Goal: Task Accomplishment & Management: Use online tool/utility

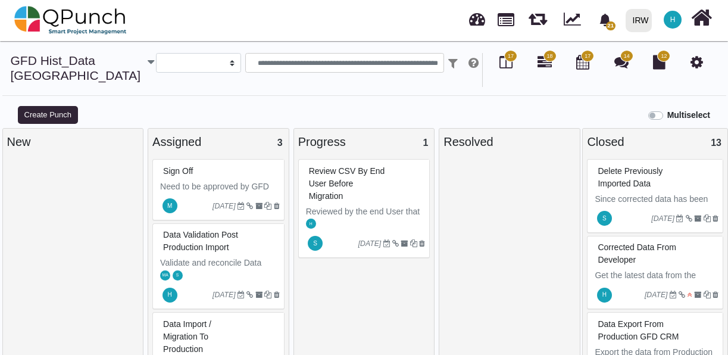
select select
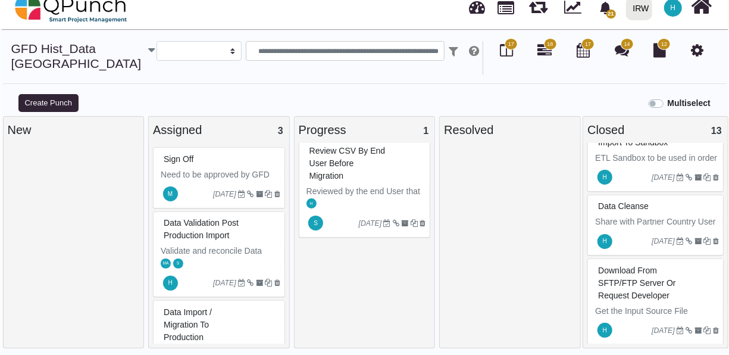
scroll to position [1023, 0]
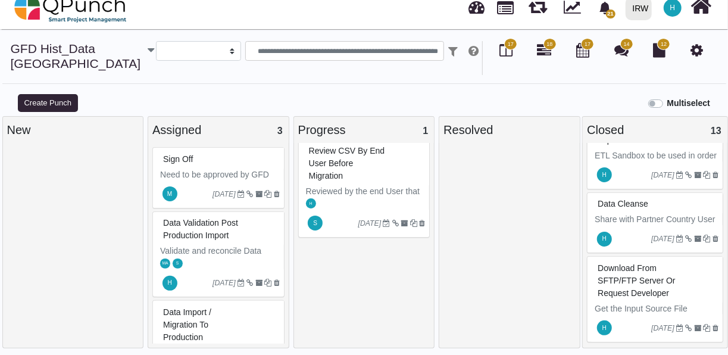
click at [671, 265] on div "Download from SFTP/FTP Server or request developer" at bounding box center [656, 280] width 124 height 43
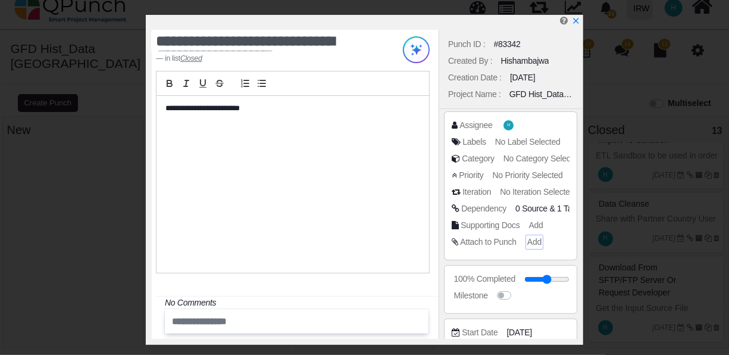
click at [532, 241] on span "Add" at bounding box center [534, 242] width 14 height 10
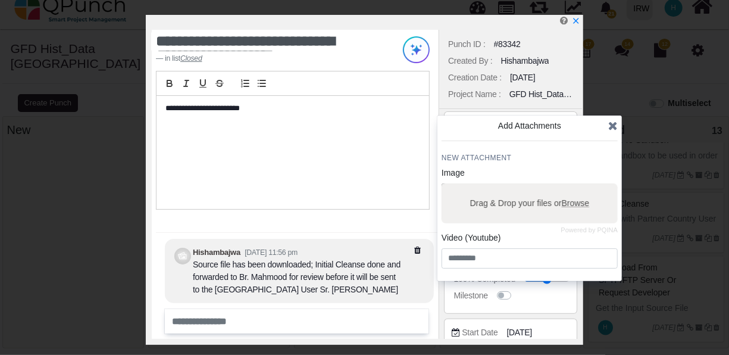
click at [575, 206] on span "Browse" at bounding box center [576, 203] width 28 height 10
click at [575, 187] on input "Drag & Drop your files or Browse" at bounding box center [529, 185] width 176 height 4
type input "**********"
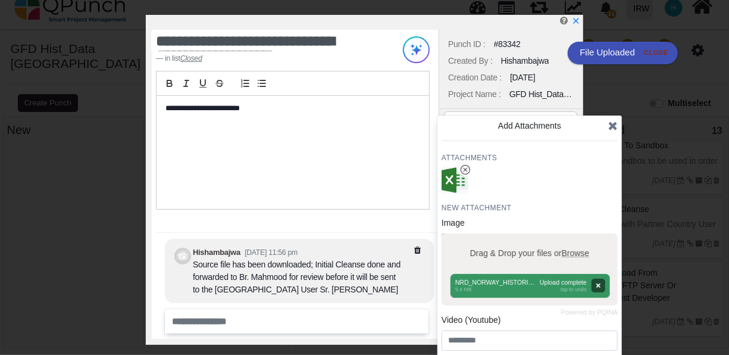
scroll to position [1011, 0]
click at [579, 252] on span "Browse" at bounding box center [576, 253] width 28 height 10
click at [579, 237] on input "Drag & Drop your files or Browse" at bounding box center [529, 235] width 176 height 4
type input "**********"
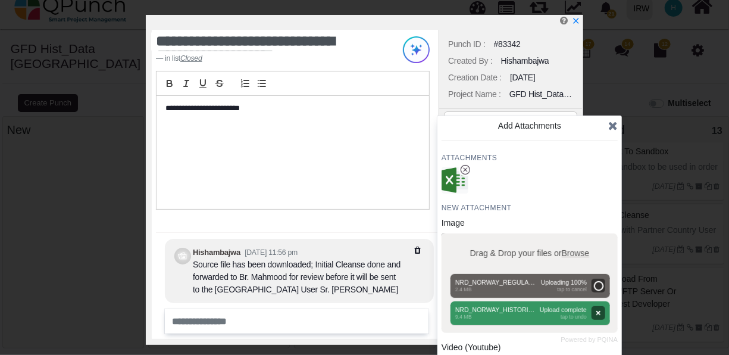
click at [574, 189] on div at bounding box center [529, 180] width 176 height 27
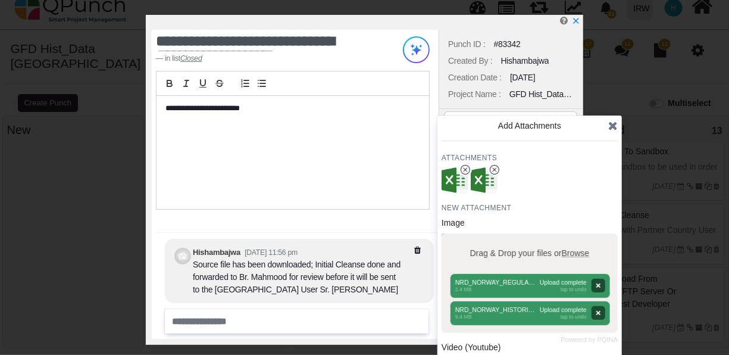
click at [610, 124] on icon at bounding box center [613, 126] width 10 height 12
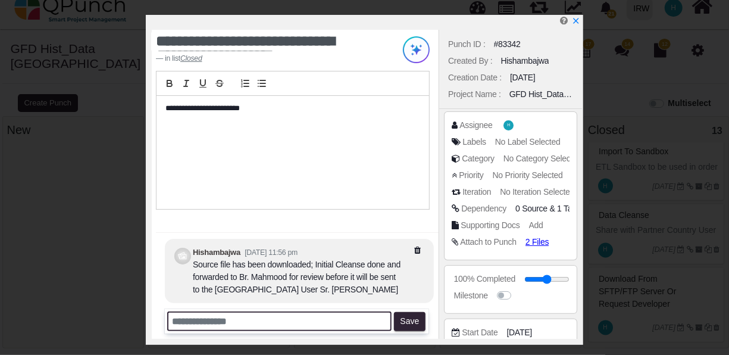
click at [328, 323] on input "text" at bounding box center [279, 321] width 224 height 20
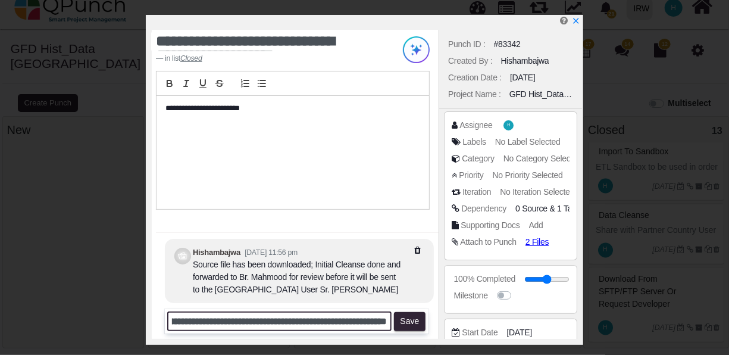
scroll to position [0, 95]
type input "**********"
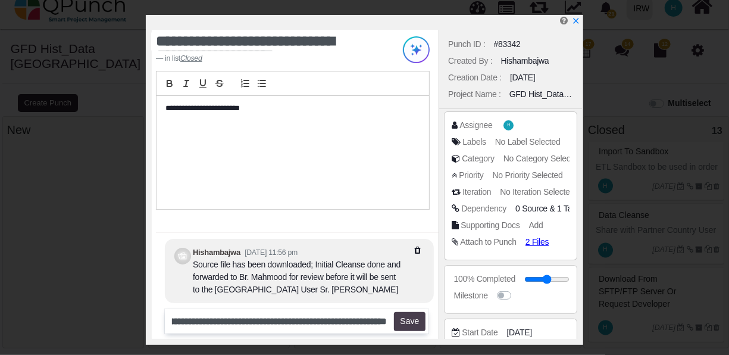
scroll to position [0, 0]
click at [413, 317] on button "Save" at bounding box center [410, 321] width 32 height 19
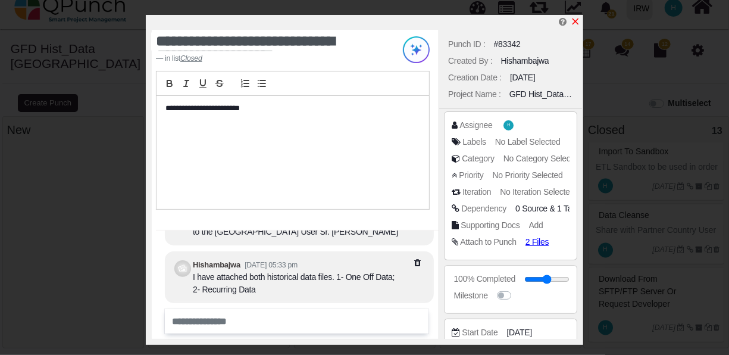
click at [578, 20] on icon "x" at bounding box center [575, 21] width 7 height 7
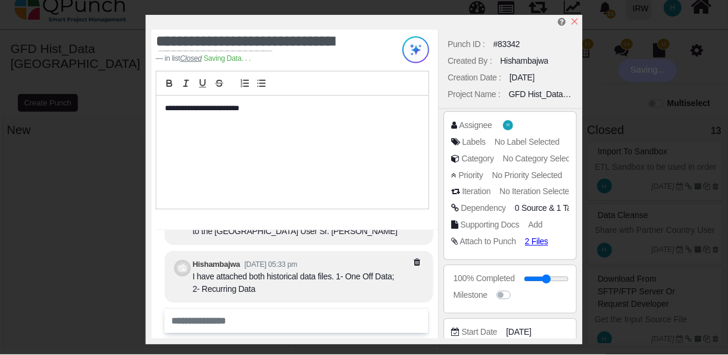
scroll to position [1023, 0]
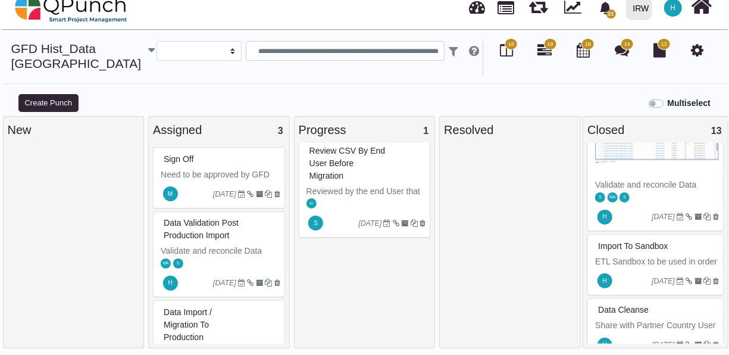
scroll to position [1002, 0]
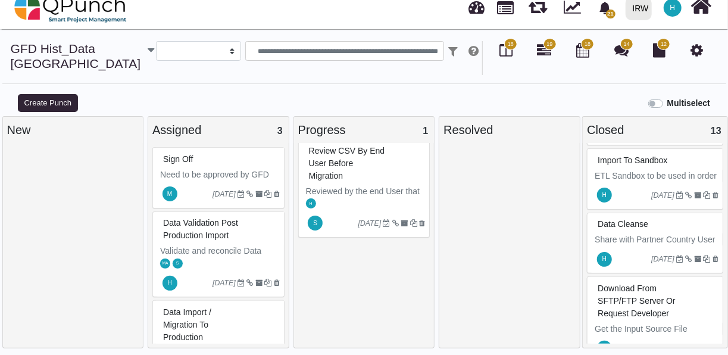
click at [671, 215] on div "Data Cleanse" at bounding box center [656, 224] width 124 height 18
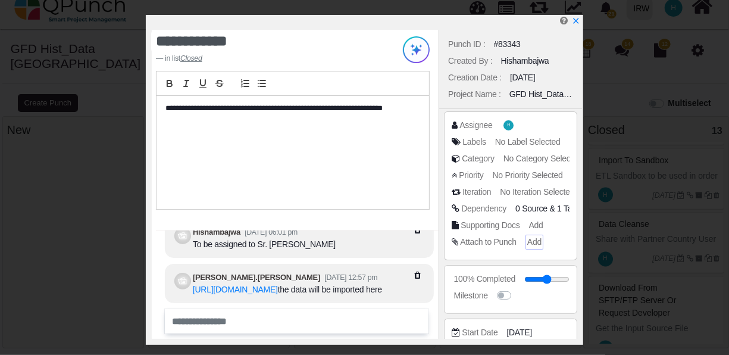
click at [530, 242] on span "Add" at bounding box center [534, 242] width 14 height 10
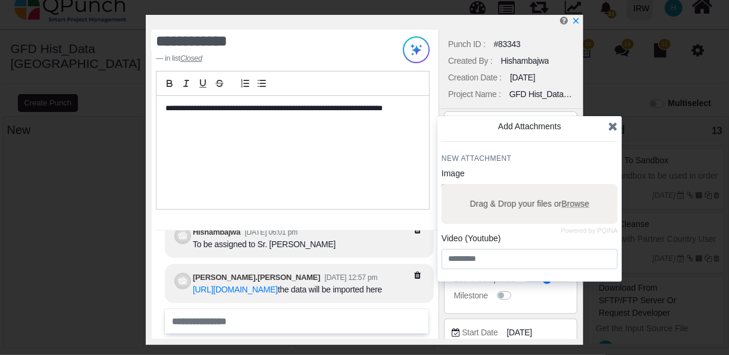
click at [573, 203] on span "Browse" at bounding box center [576, 204] width 28 height 10
click at [573, 187] on input "Drag & Drop your files or Browse" at bounding box center [529, 186] width 176 height 4
